Goal: Task Accomplishment & Management: Manage account settings

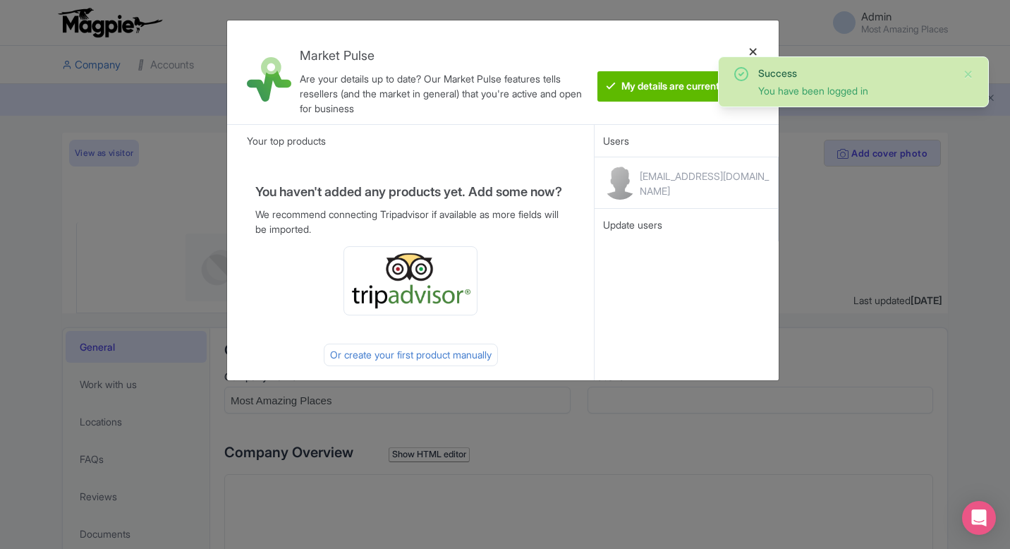
click at [756, 49] on div at bounding box center [753, 72] width 34 height 81
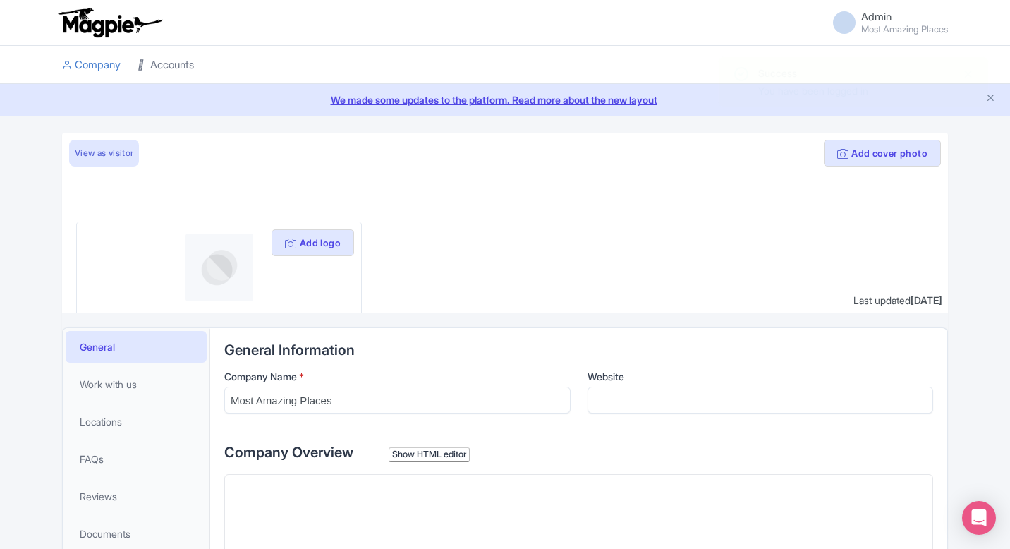
click at [194, 62] on link "Accounts" at bounding box center [166, 65] width 56 height 39
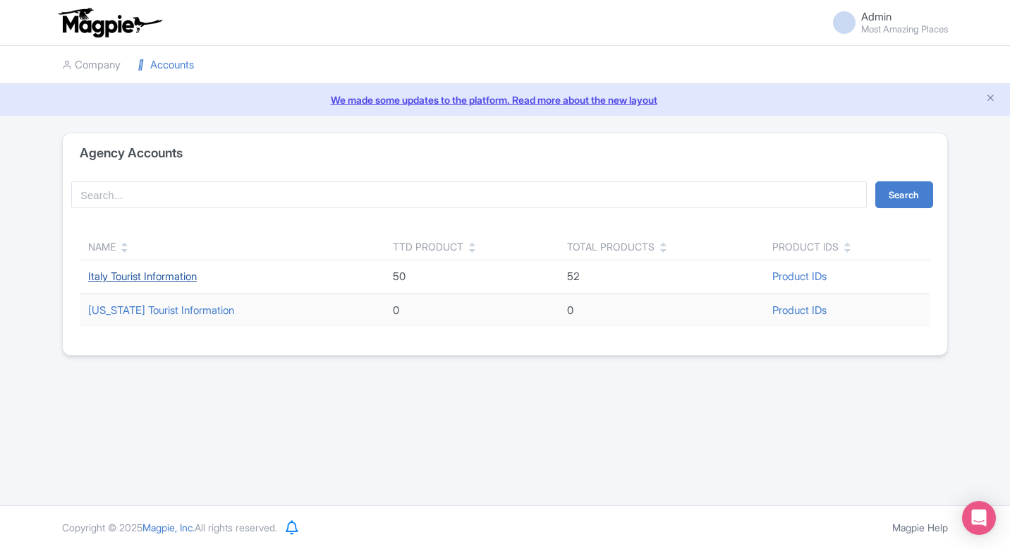
click at [162, 280] on link "Italy Tourist Information" at bounding box center [142, 275] width 109 height 13
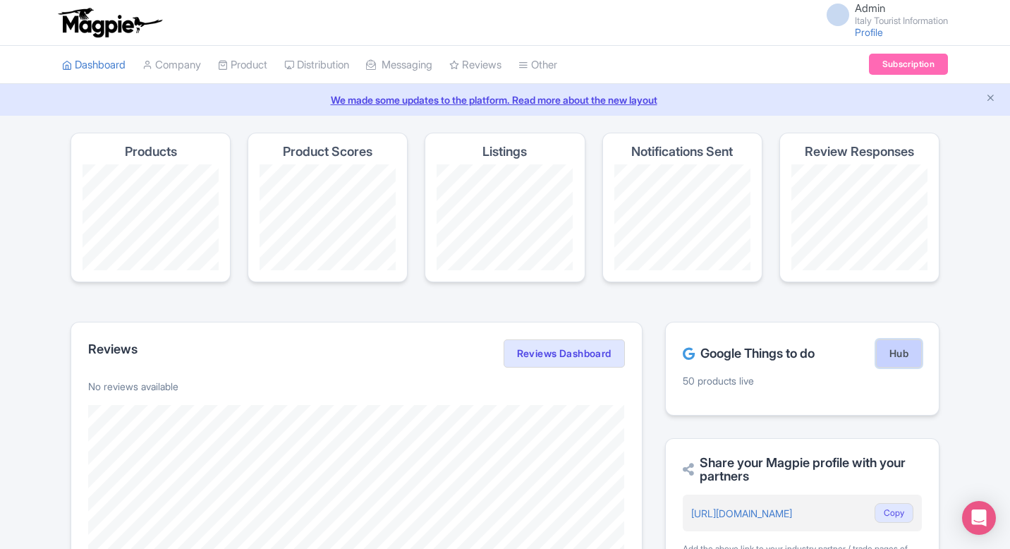
click at [899, 347] on link "Hub" at bounding box center [899, 353] width 46 height 28
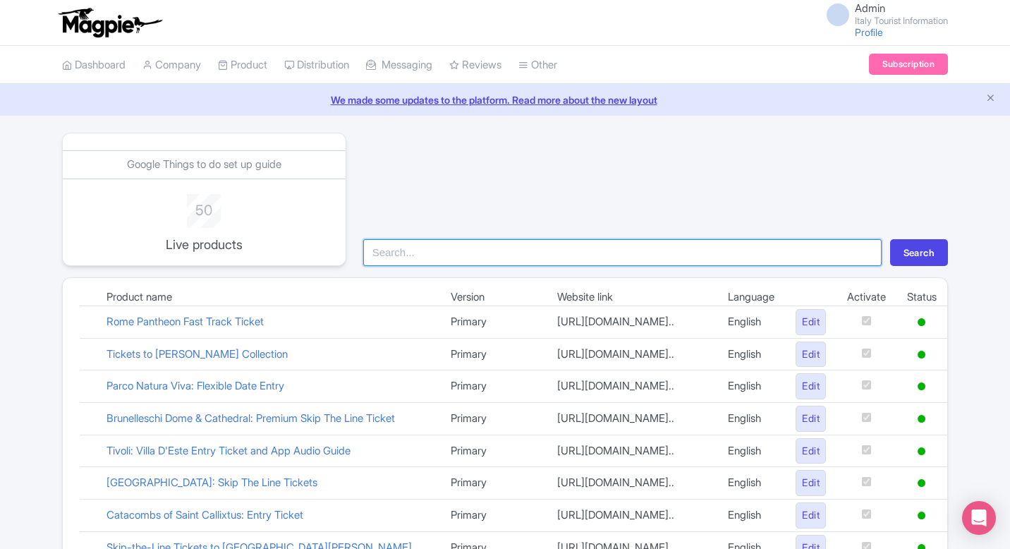
click at [453, 255] on input "search" at bounding box center [622, 252] width 518 height 27
type input "garda"
click at [890, 239] on button "Search" at bounding box center [919, 252] width 58 height 27
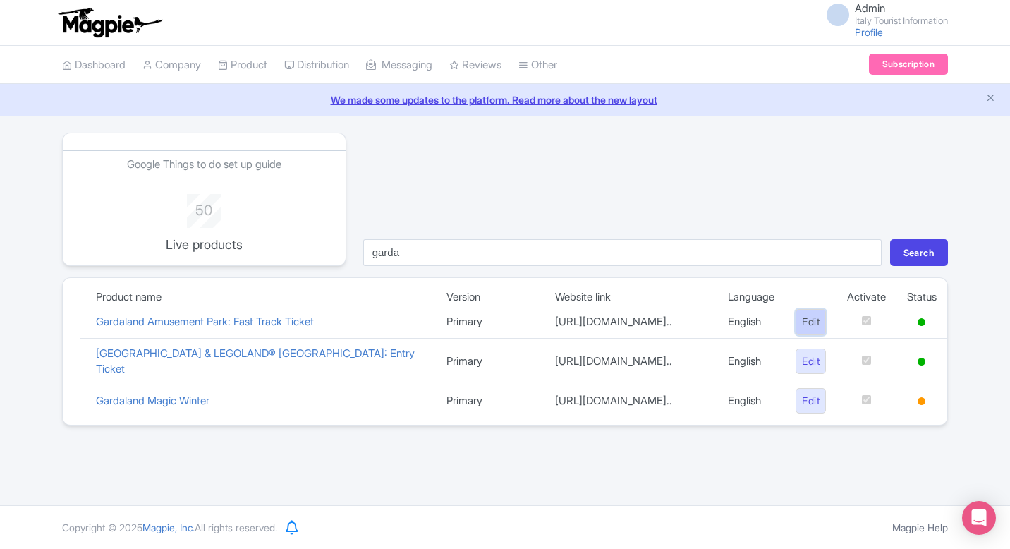
click at [812, 329] on link "Edit" at bounding box center [811, 322] width 30 height 26
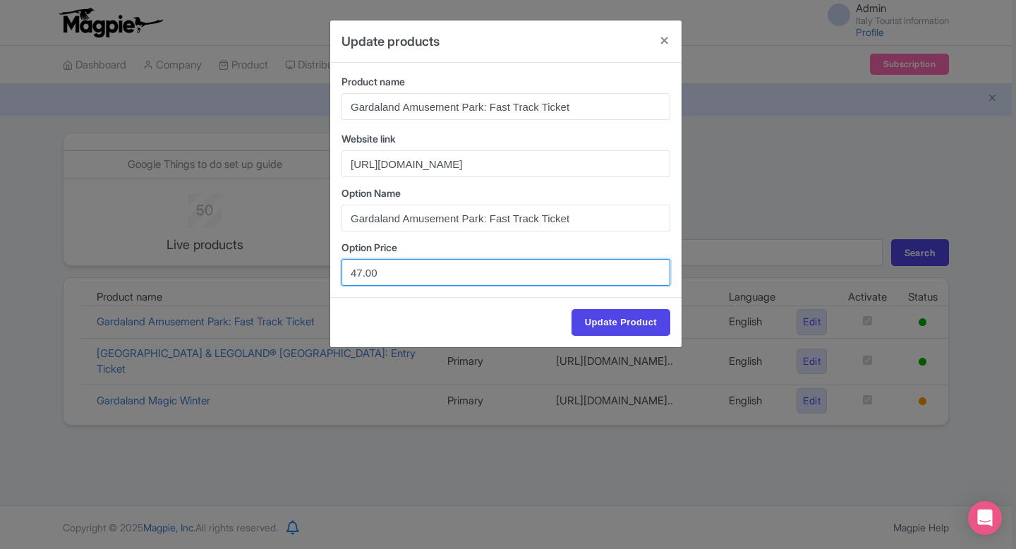
click at [361, 269] on input "47.00" at bounding box center [505, 272] width 329 height 27
type input "44.00"
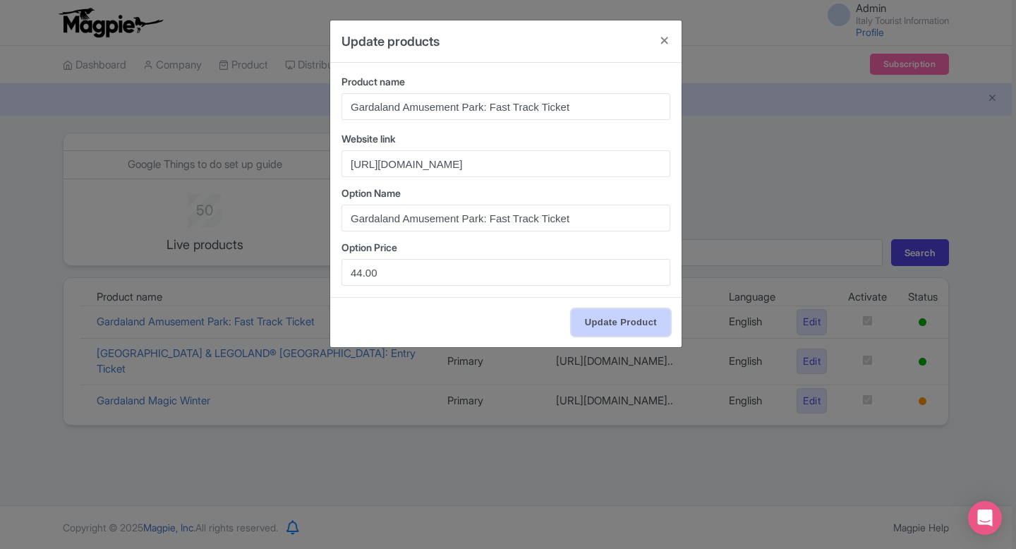
click at [612, 323] on input "Update Product" at bounding box center [620, 322] width 99 height 27
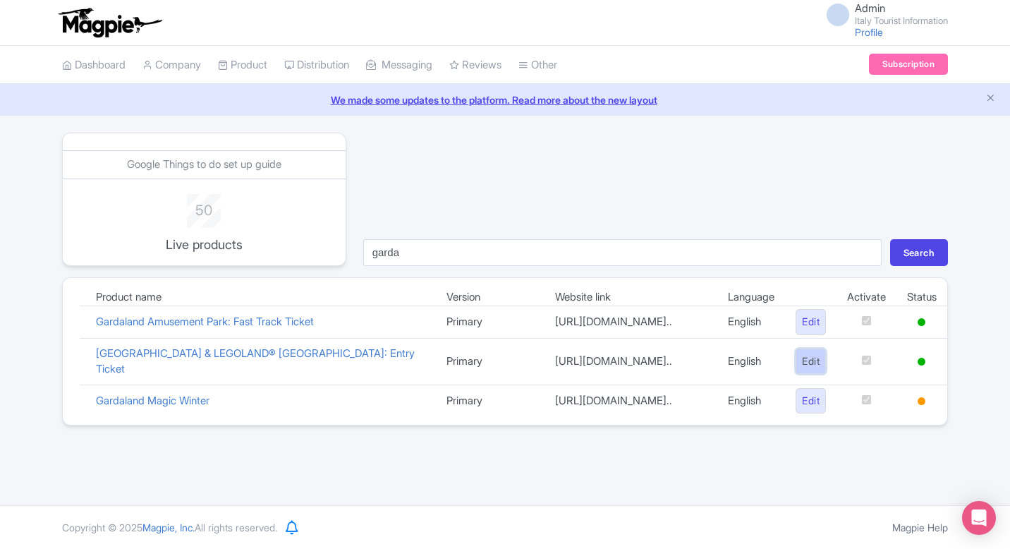
click at [805, 375] on link "Edit" at bounding box center [811, 361] width 30 height 26
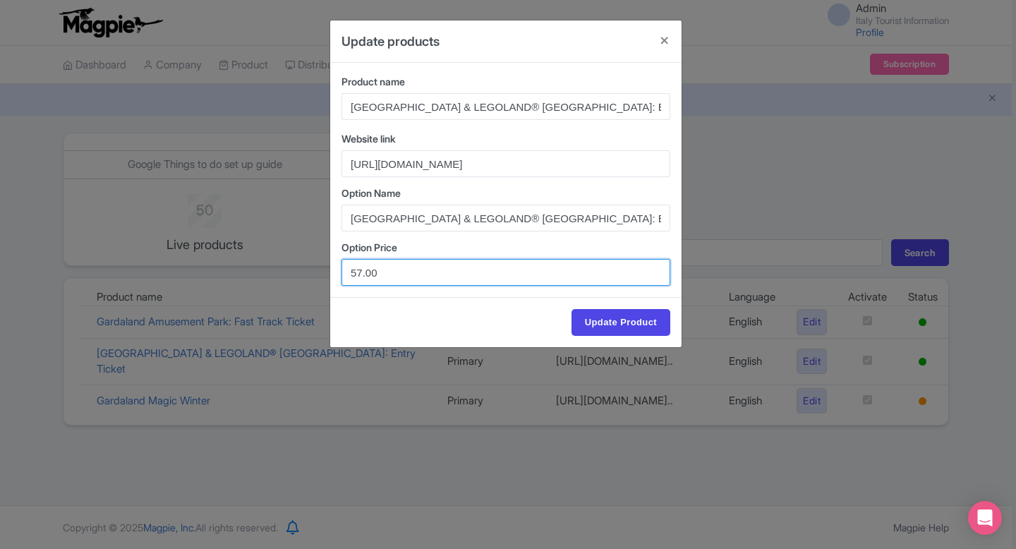
drag, startPoint x: 361, startPoint y: 271, endPoint x: 367, endPoint y: 328, distance: 57.5
click at [361, 271] on input "57.00" at bounding box center [505, 272] width 329 height 27
type input "54.00"
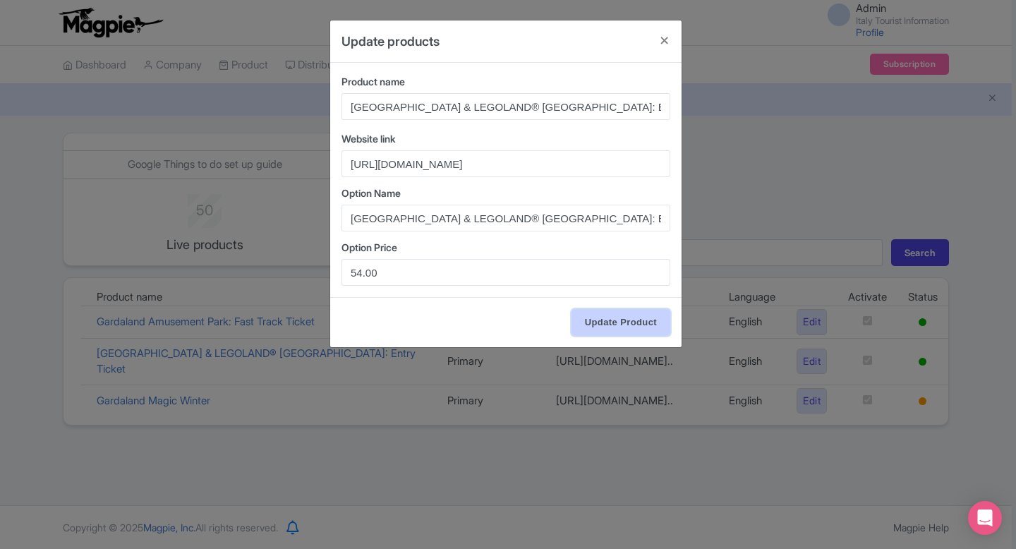
click at [590, 330] on input "Update Product" at bounding box center [620, 322] width 99 height 27
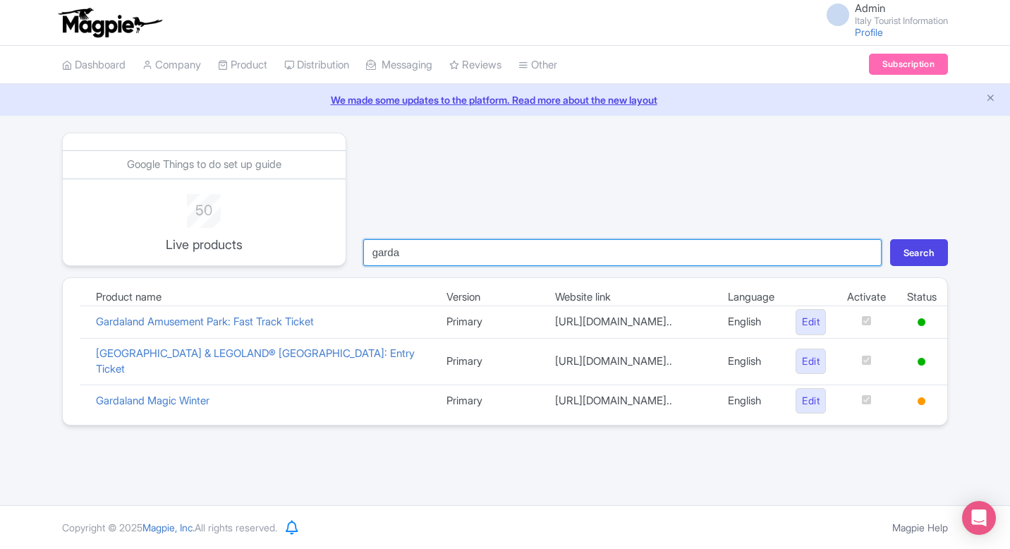
click at [418, 254] on input "garda" at bounding box center [622, 252] width 518 height 27
type input "mark"
click at [890, 239] on button "Search" at bounding box center [919, 252] width 58 height 27
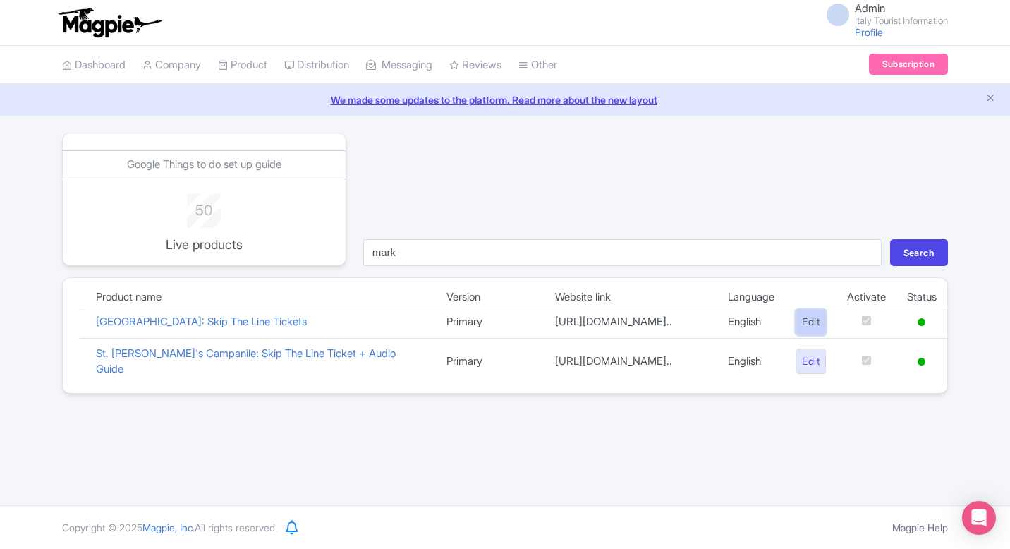
click at [805, 328] on link "Edit" at bounding box center [811, 322] width 30 height 26
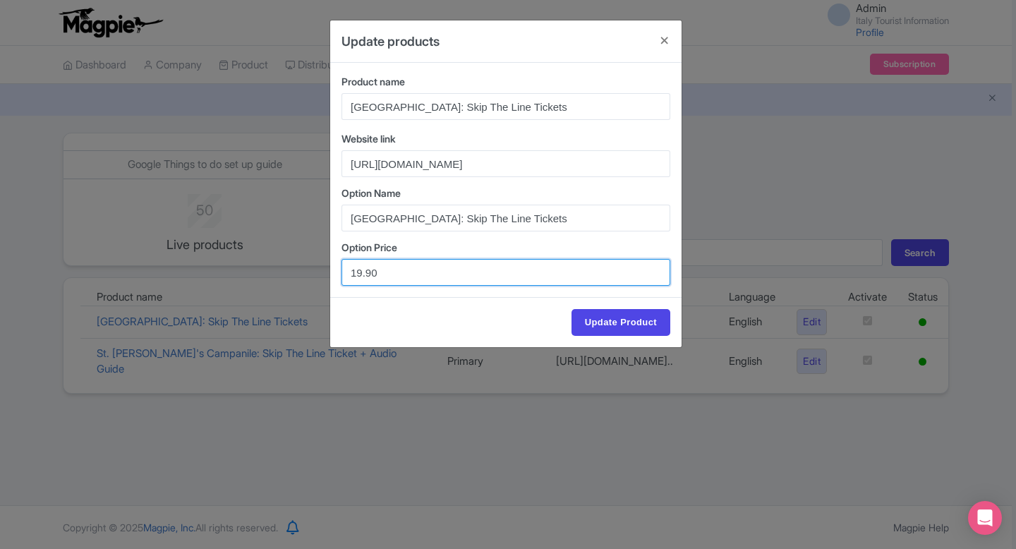
drag, startPoint x: 360, startPoint y: 272, endPoint x: 316, endPoint y: 272, distance: 44.4
click at [316, 272] on div "Update products Product name [GEOGRAPHIC_DATA]: Skip The Line Tickets Website l…" at bounding box center [508, 274] width 1016 height 549
paste input "25"
click at [368, 270] on input "25.90" at bounding box center [505, 272] width 329 height 27
type input "25.00"
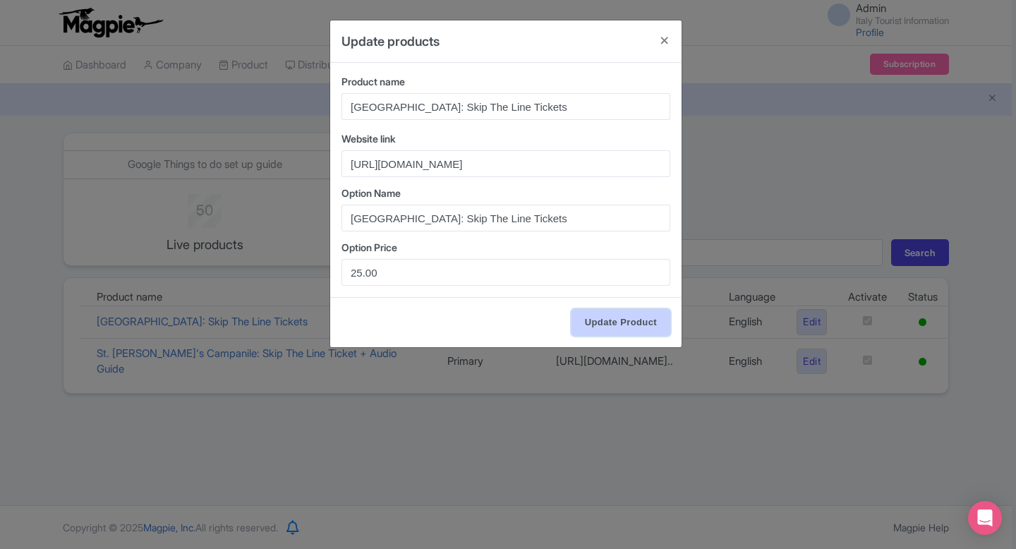
click at [642, 329] on input "Update Product" at bounding box center [620, 322] width 99 height 27
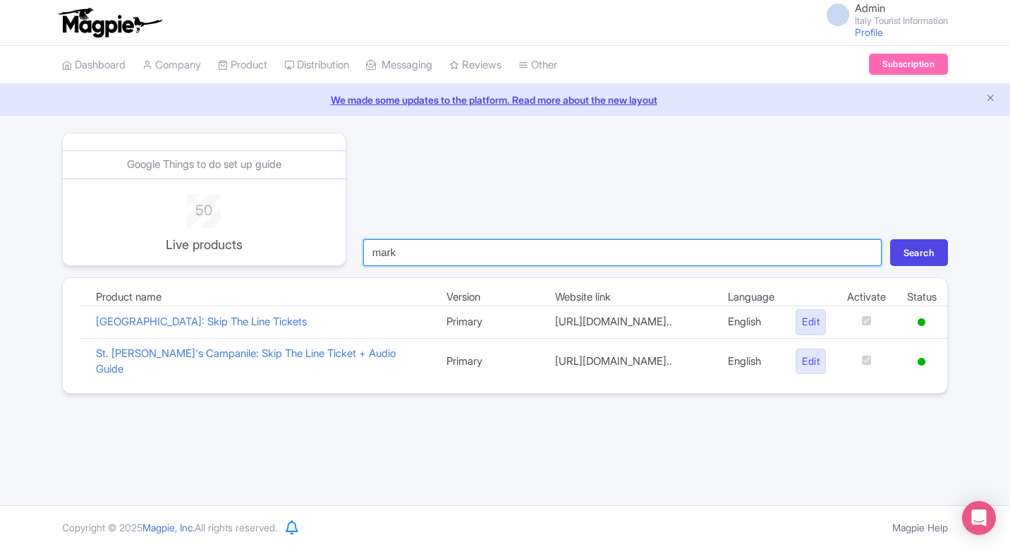
click at [422, 250] on input "mark" at bounding box center [622, 252] width 518 height 27
type input "vat"
click at [890, 239] on button "Search" at bounding box center [919, 252] width 58 height 27
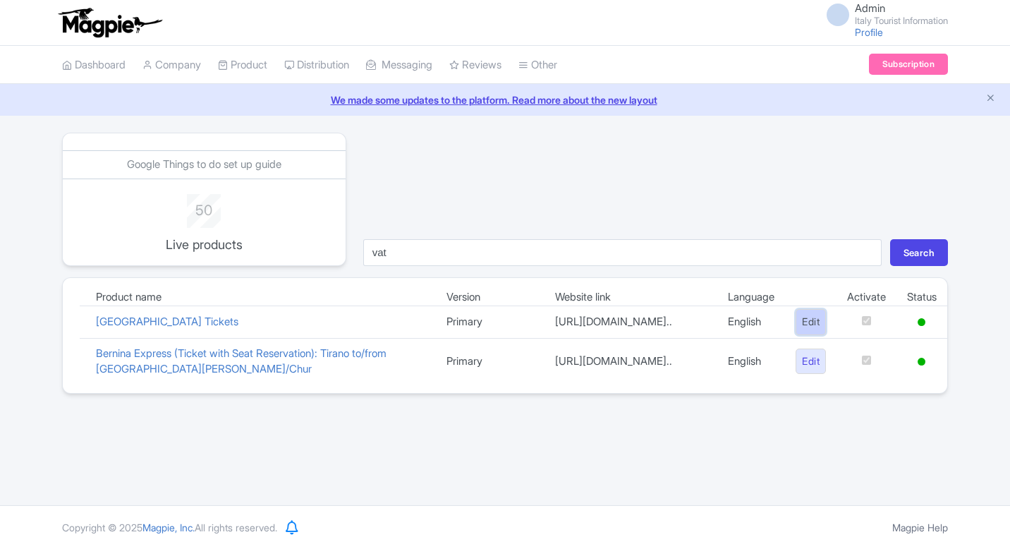
click at [813, 331] on link "Edit" at bounding box center [811, 322] width 30 height 26
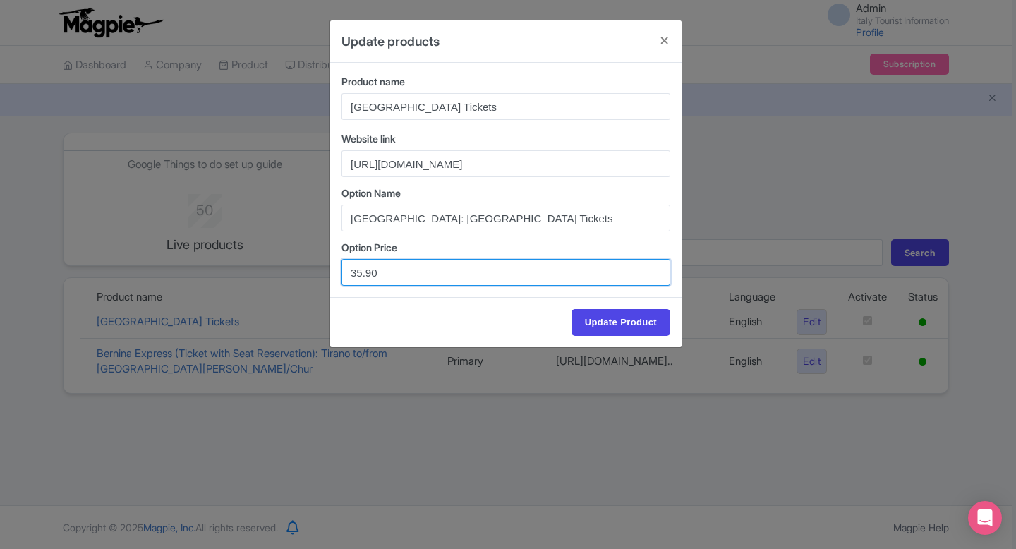
click at [358, 270] on input "35.90" at bounding box center [505, 272] width 329 height 27
type input "39.90"
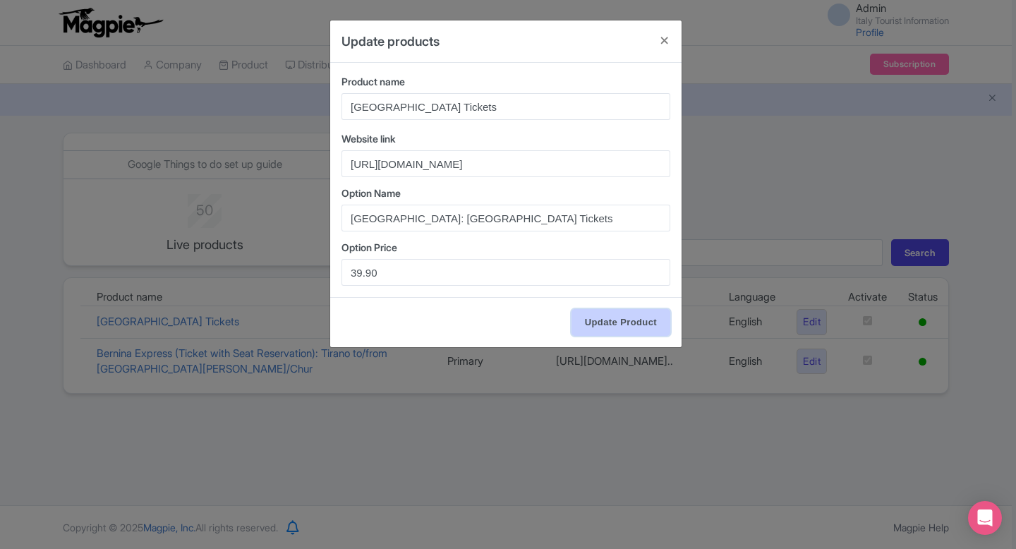
click at [652, 322] on input "Update Product" at bounding box center [620, 322] width 99 height 27
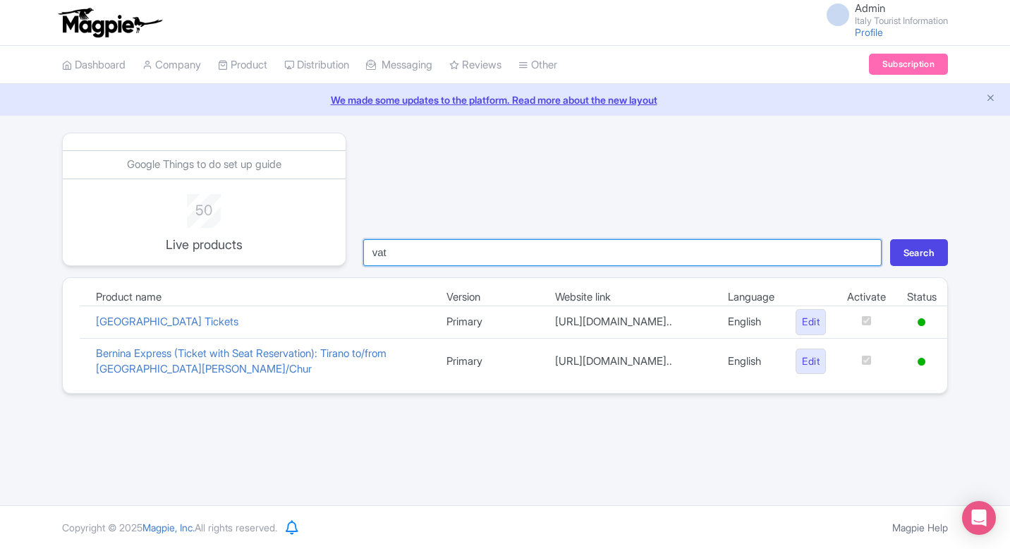
click at [389, 255] on input "vat" at bounding box center [622, 252] width 518 height 27
type input "terme"
click at [890, 239] on button "Search" at bounding box center [919, 252] width 58 height 27
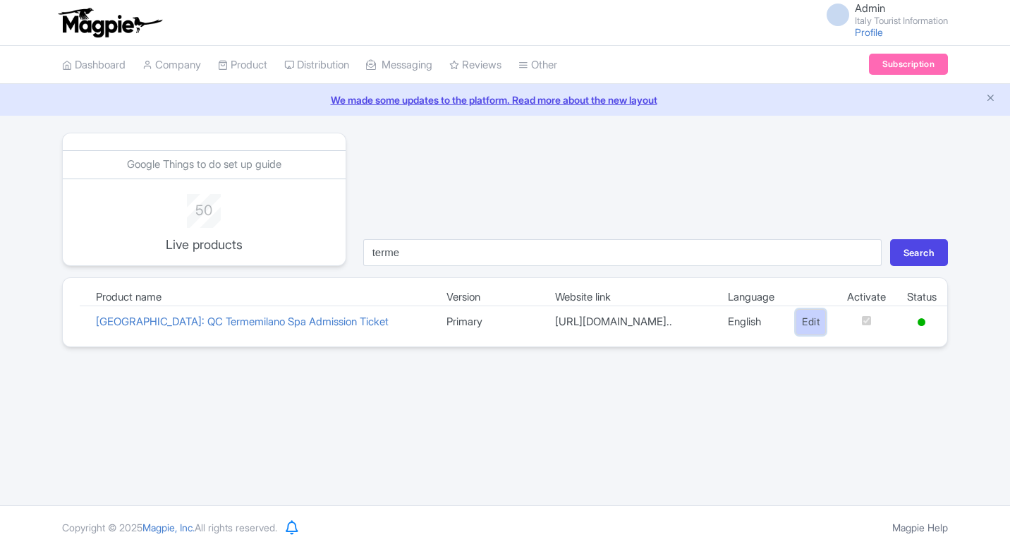
click at [814, 331] on link "Edit" at bounding box center [811, 322] width 30 height 26
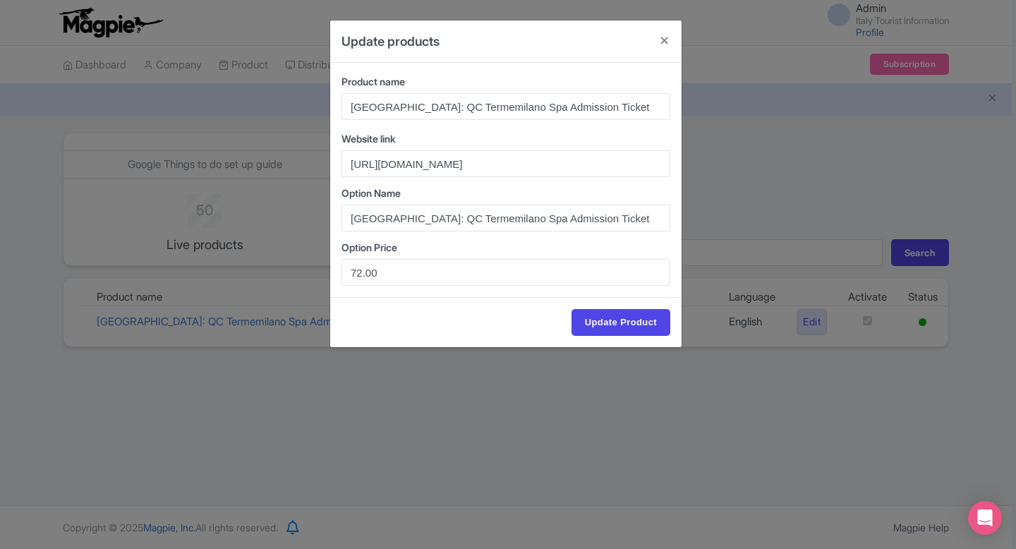
click at [710, 126] on div "Update products Product name [GEOGRAPHIC_DATA]: QC Termemilano Spa Admission Ti…" at bounding box center [508, 274] width 1016 height 549
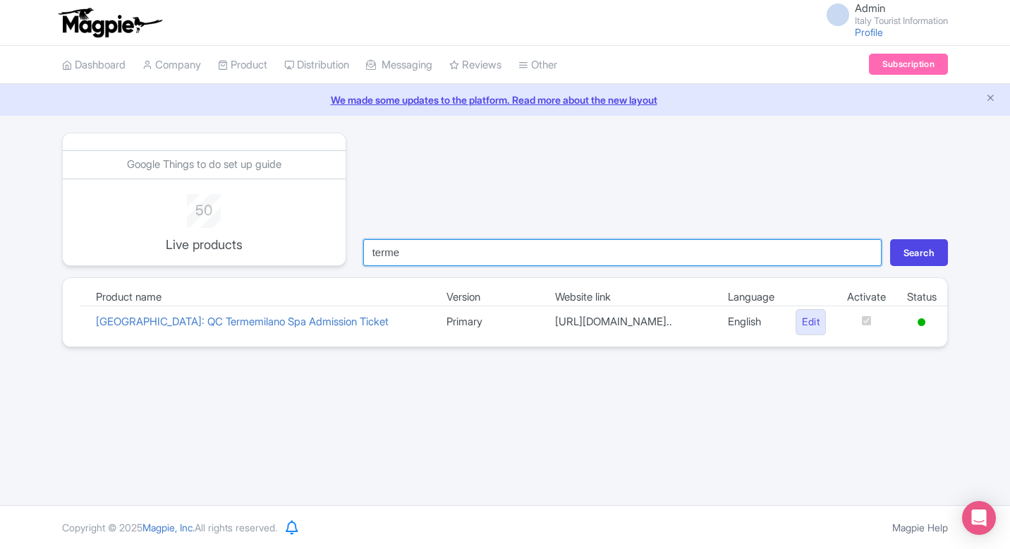
click at [406, 257] on input "terme" at bounding box center [622, 252] width 518 height 27
type input "sfor"
click at [890, 239] on button "Search" at bounding box center [919, 252] width 58 height 27
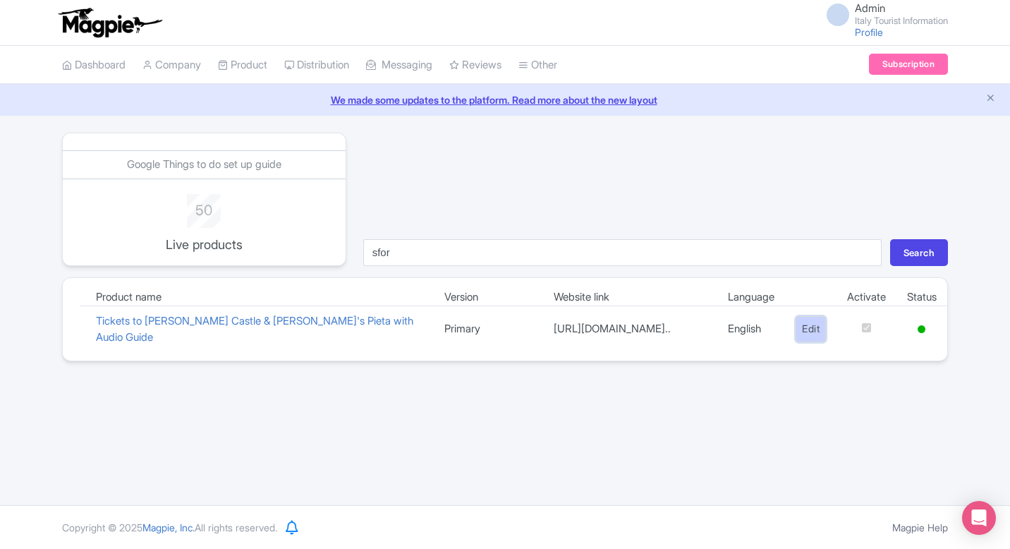
click at [799, 329] on link "Edit" at bounding box center [811, 329] width 30 height 26
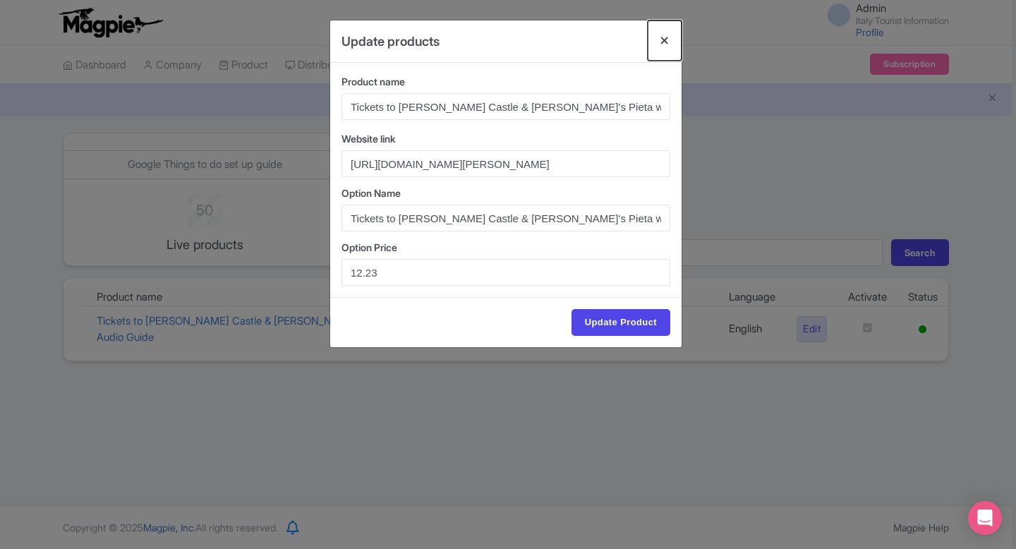
click at [667, 37] on button "Close" at bounding box center [664, 40] width 34 height 40
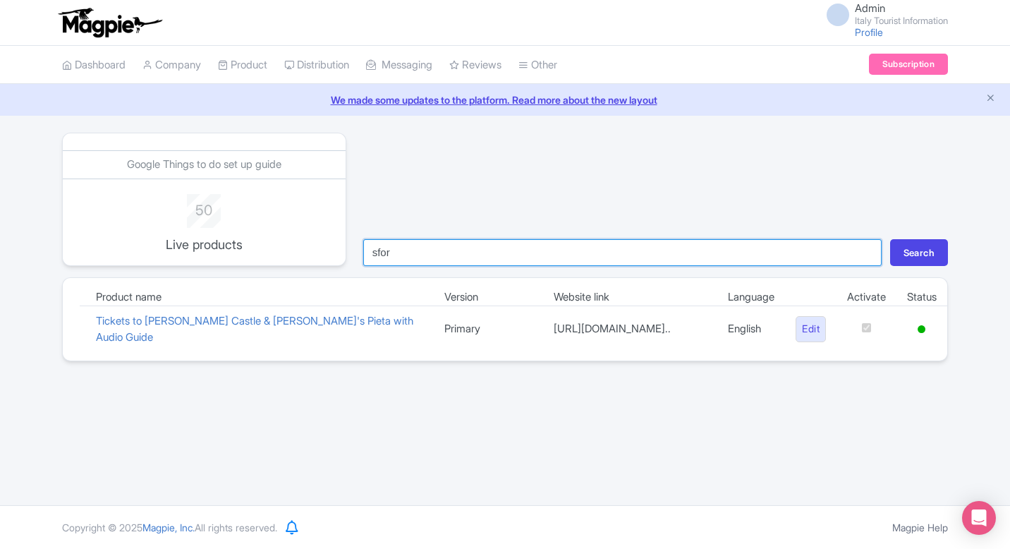
click at [405, 251] on input "sfor" at bounding box center [622, 252] width 518 height 27
type input "bru"
click at [890, 239] on button "Search" at bounding box center [919, 252] width 58 height 27
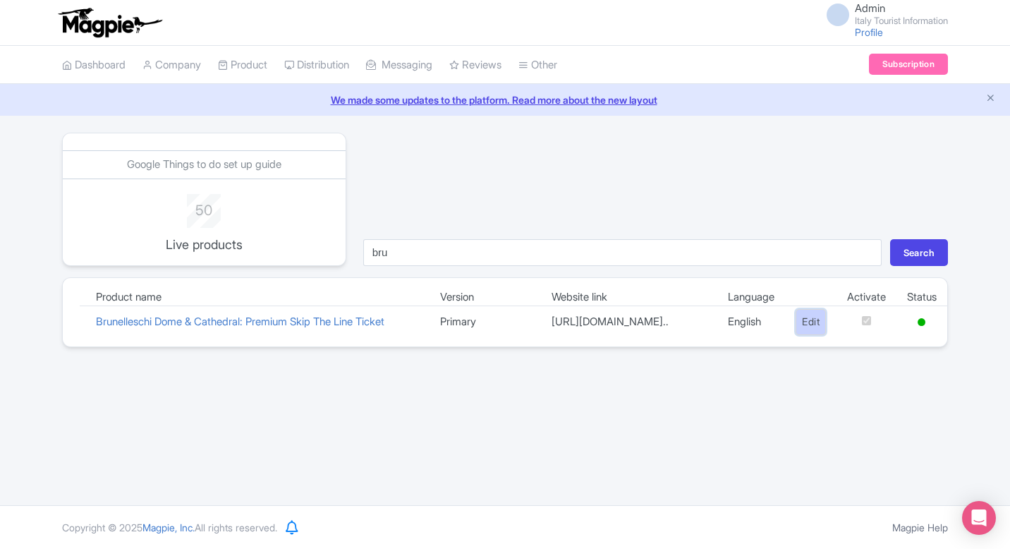
click at [811, 325] on link "Edit" at bounding box center [811, 322] width 30 height 26
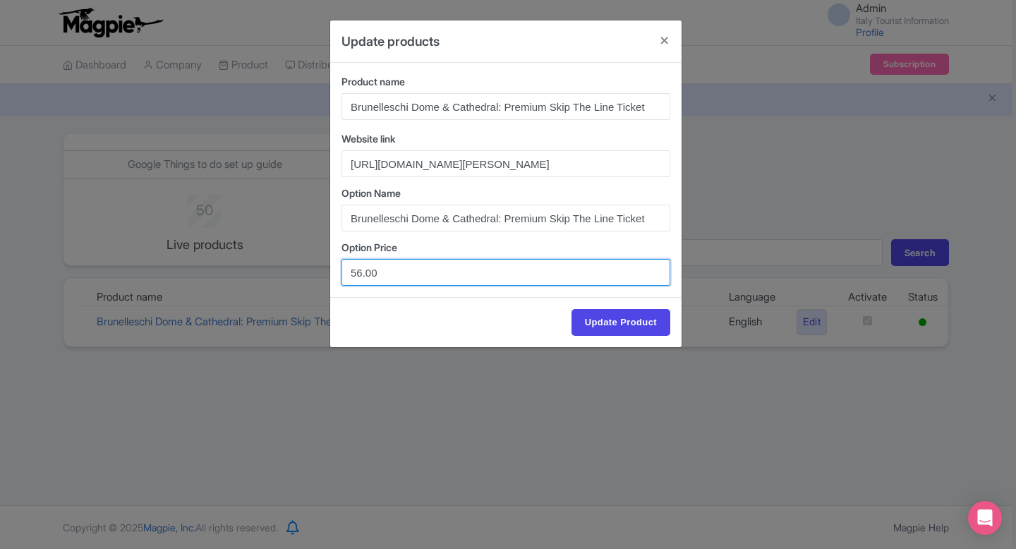
drag, startPoint x: 388, startPoint y: 269, endPoint x: 313, endPoint y: 269, distance: 74.8
click at [313, 269] on div "Update products Product name Brunelleschi Dome & Cathedral: Premium Skip The Li…" at bounding box center [508, 274] width 1016 height 549
paste input "49.05"
type input "49.05"
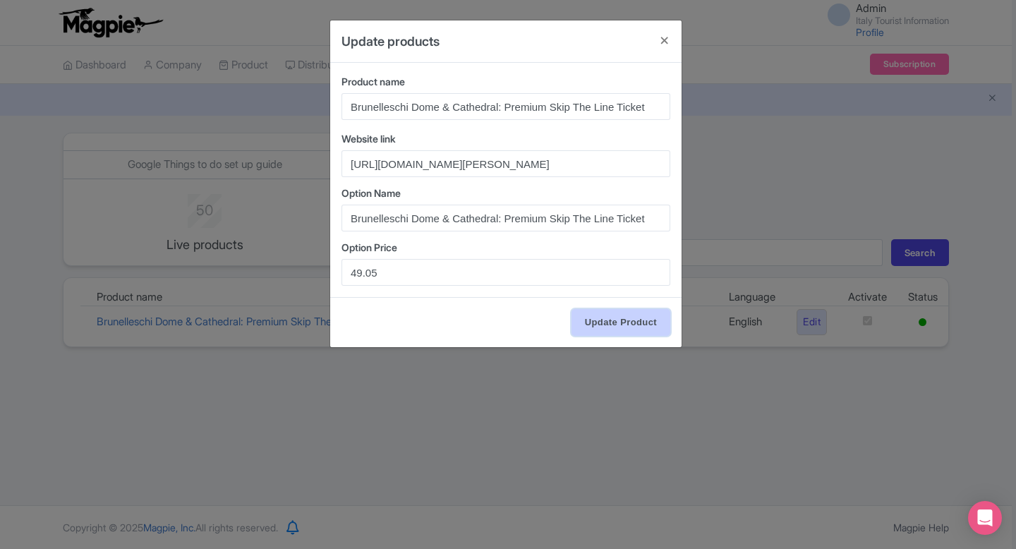
click at [604, 316] on input "Update Product" at bounding box center [620, 322] width 99 height 27
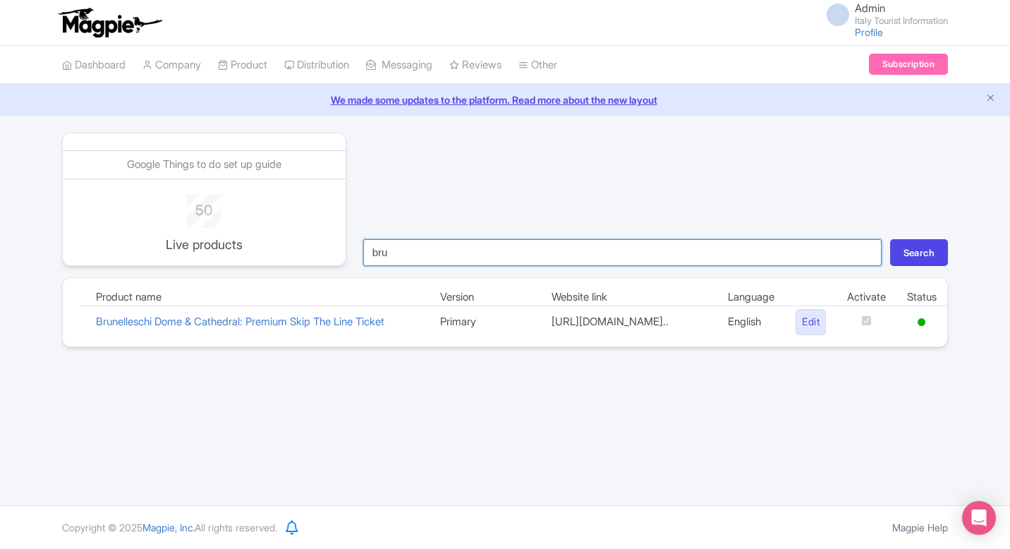
click at [420, 258] on input "bru" at bounding box center [622, 252] width 518 height 27
type input "c"
type input "vec"
click at [890, 239] on button "Search" at bounding box center [919, 252] width 58 height 27
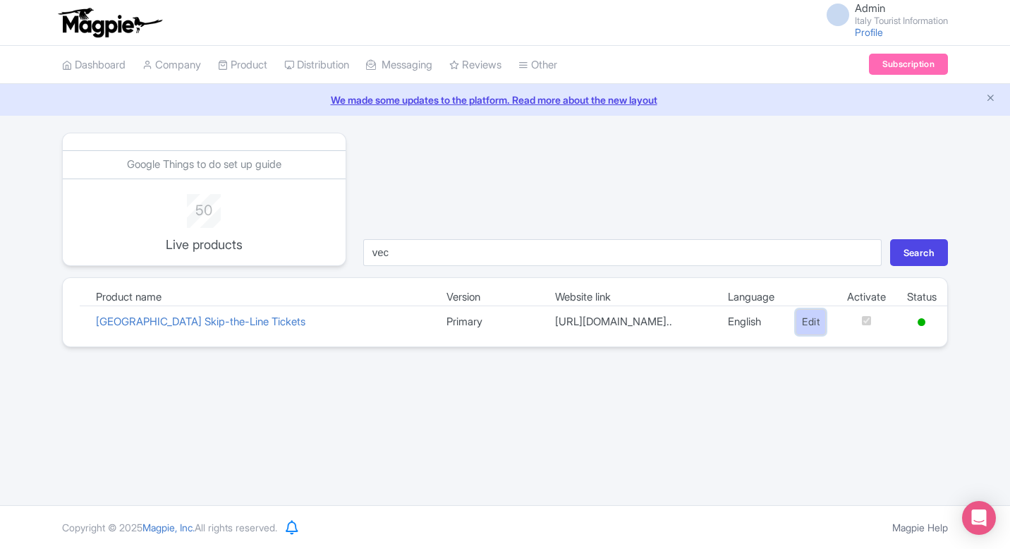
click at [796, 334] on link "Edit" at bounding box center [811, 322] width 30 height 26
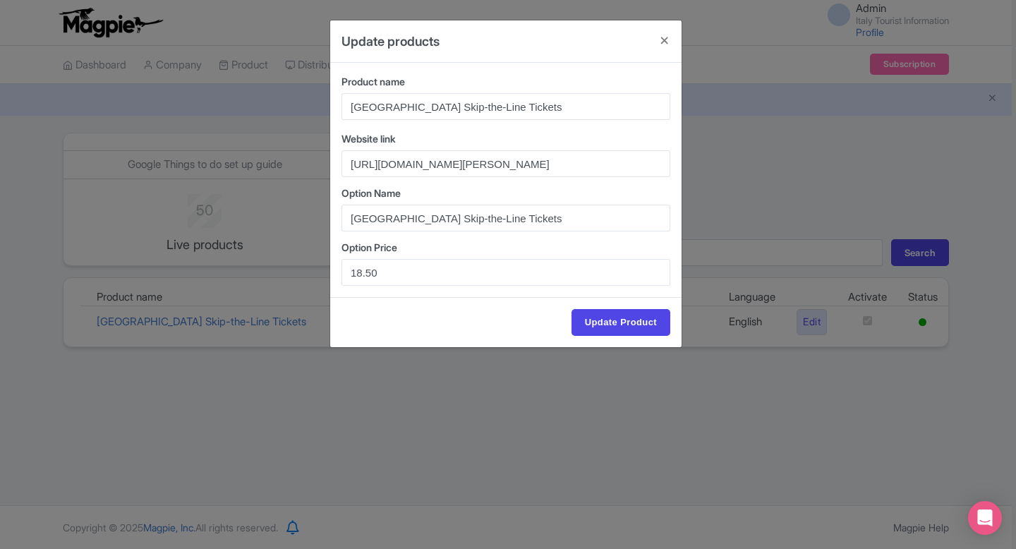
click at [706, 175] on div "Update products Product name Palazzo Vecchio Skip-the-Line Tickets Website link…" at bounding box center [508, 274] width 1016 height 549
